Goal: Task Accomplishment & Management: Complete application form

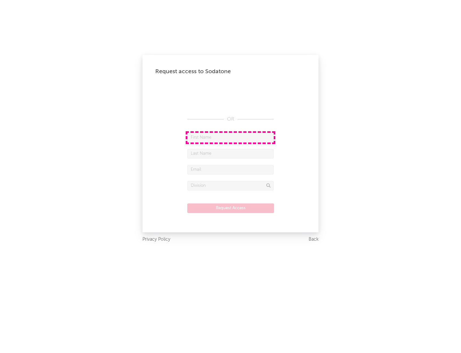
click at [231, 137] on input "text" at bounding box center [230, 138] width 87 height 10
type input "[PERSON_NAME]"
click at [231, 153] on input "text" at bounding box center [230, 154] width 87 height 10
type input "[PERSON_NAME]"
click at [231, 169] on input "text" at bounding box center [230, 170] width 87 height 10
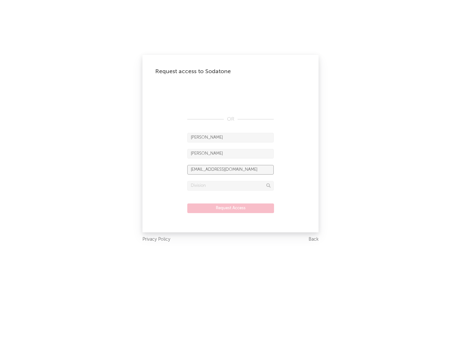
type input "[EMAIL_ADDRESS][DOMAIN_NAME]"
click at [231, 185] on input "text" at bounding box center [230, 186] width 87 height 10
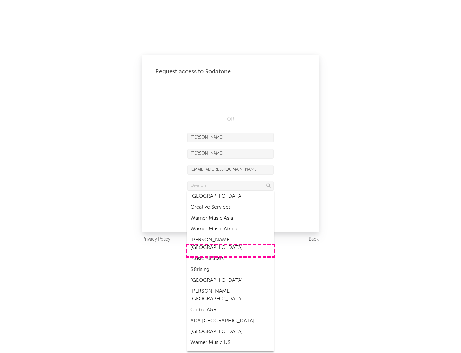
click at [231, 253] on div "Music All Stars" at bounding box center [230, 258] width 87 height 11
type input "Music All Stars"
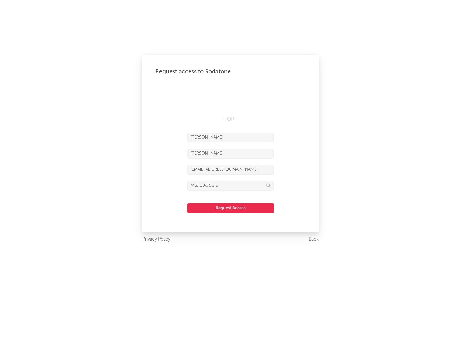
click at [231, 208] on button "Request Access" at bounding box center [230, 208] width 87 height 10
